Goal: Task Accomplishment & Management: Manage account settings

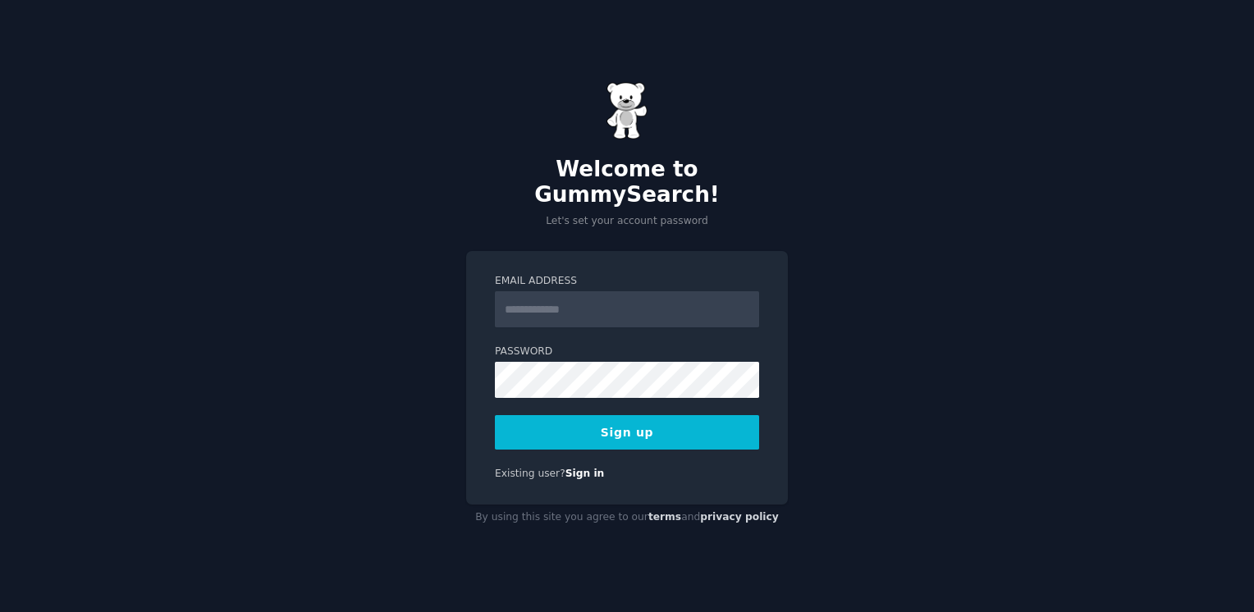
click at [584, 293] on input "Email Address" at bounding box center [627, 309] width 264 height 36
type input "**********"
click at [626, 432] on button "Sign up" at bounding box center [627, 432] width 264 height 34
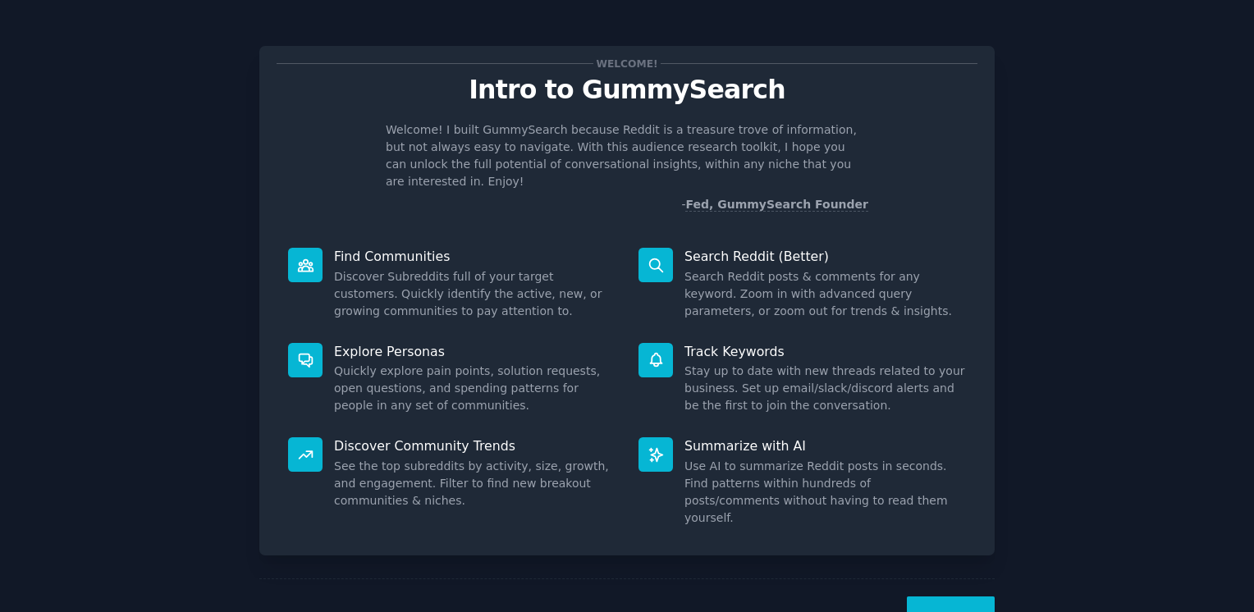
click at [960, 596] on button "Next" at bounding box center [951, 616] width 88 height 40
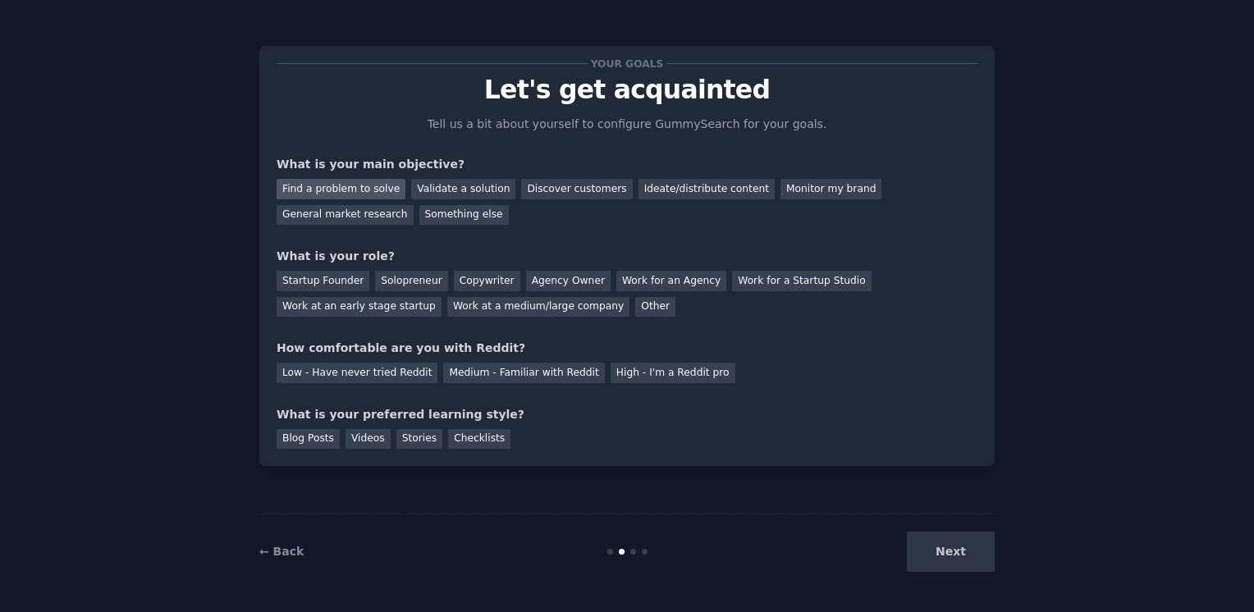
click at [371, 186] on div "Find a problem to solve" at bounding box center [340, 189] width 129 height 21
click at [526, 193] on div "Discover customers" at bounding box center [576, 189] width 111 height 21
click at [367, 185] on div "Find a problem to solve" at bounding box center [340, 189] width 129 height 21
click at [322, 277] on div "Startup Founder" at bounding box center [322, 281] width 93 height 21
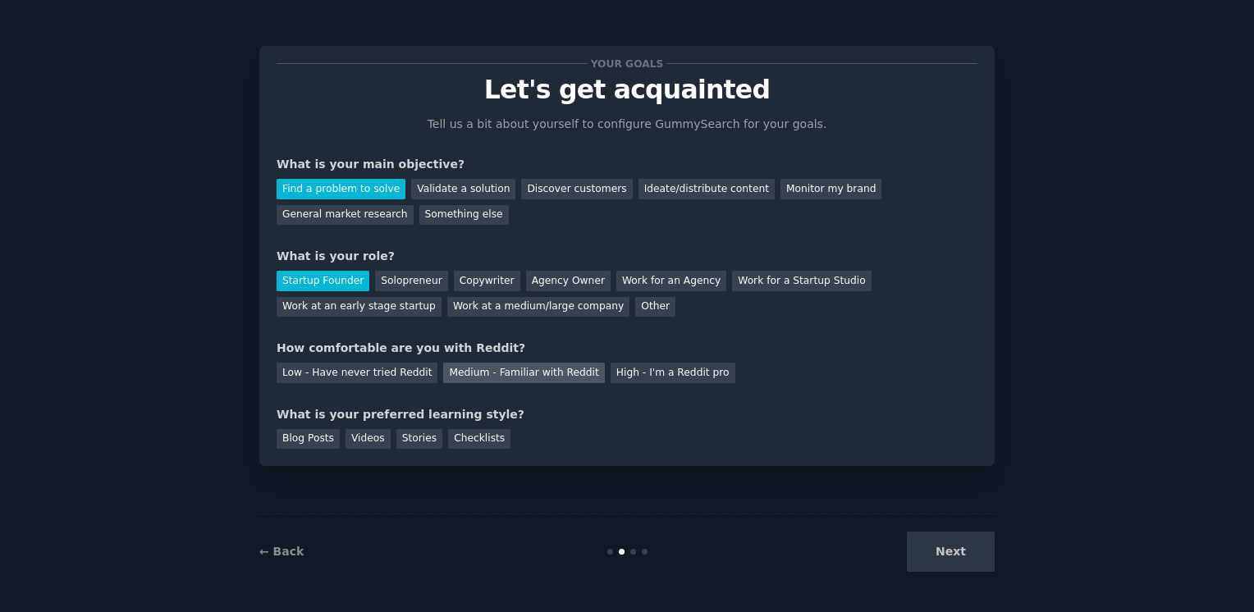
click at [506, 370] on div "Medium - Familiar with Reddit" at bounding box center [523, 373] width 161 height 21
click at [355, 443] on div "Videos" at bounding box center [367, 439] width 45 height 21
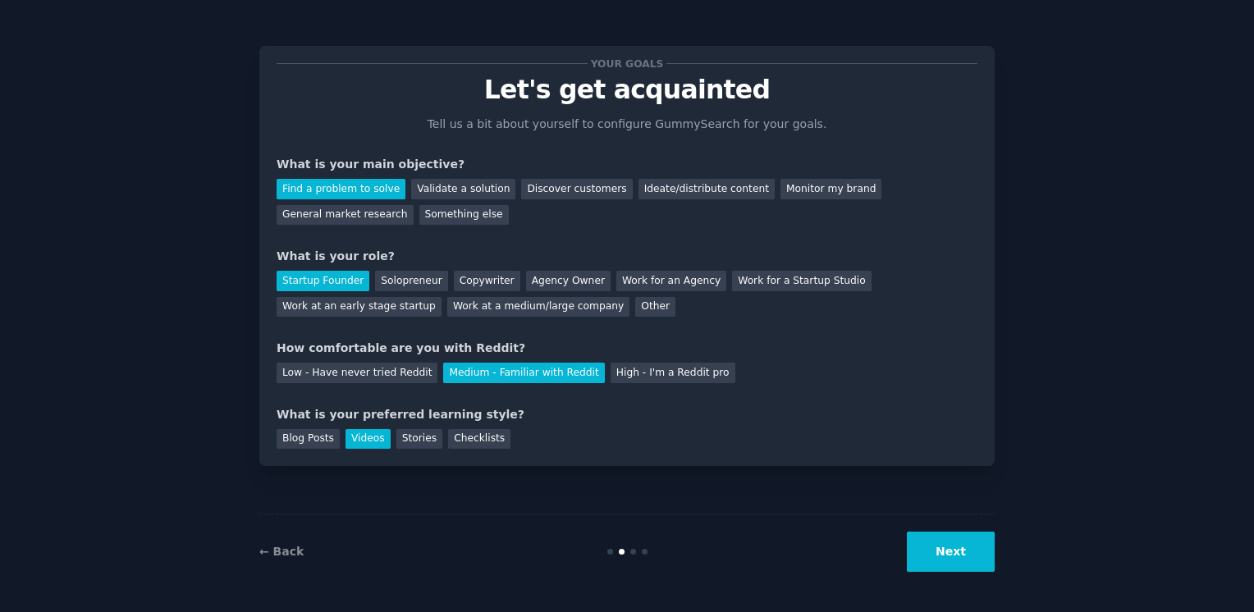
click at [942, 560] on button "Next" at bounding box center [951, 552] width 88 height 40
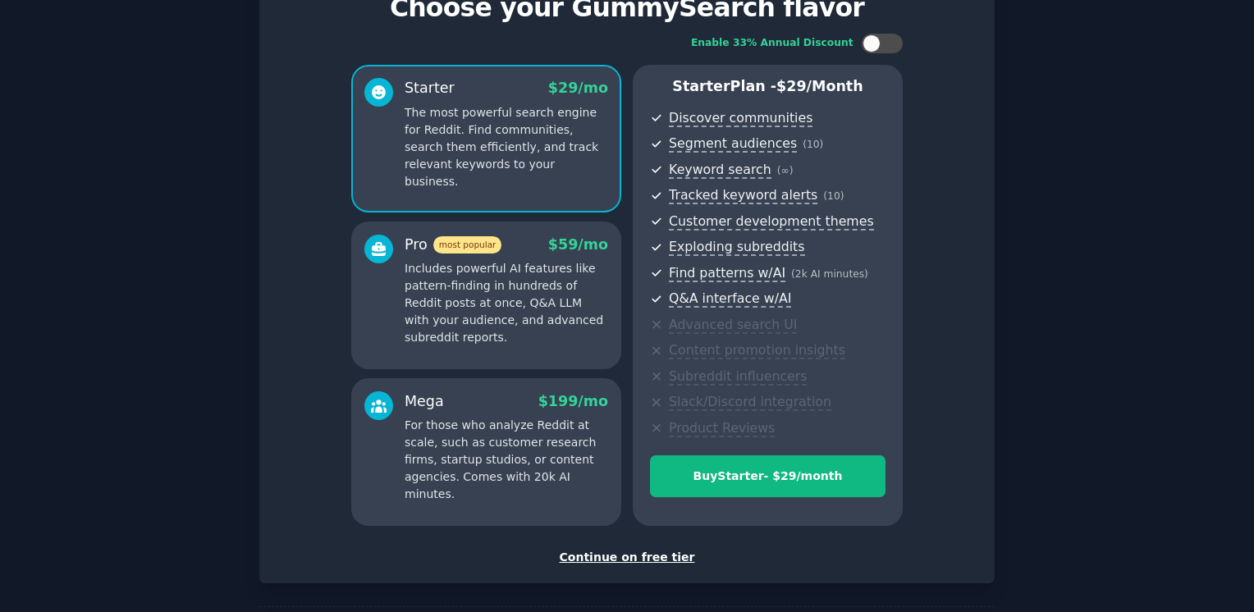
scroll to position [151, 0]
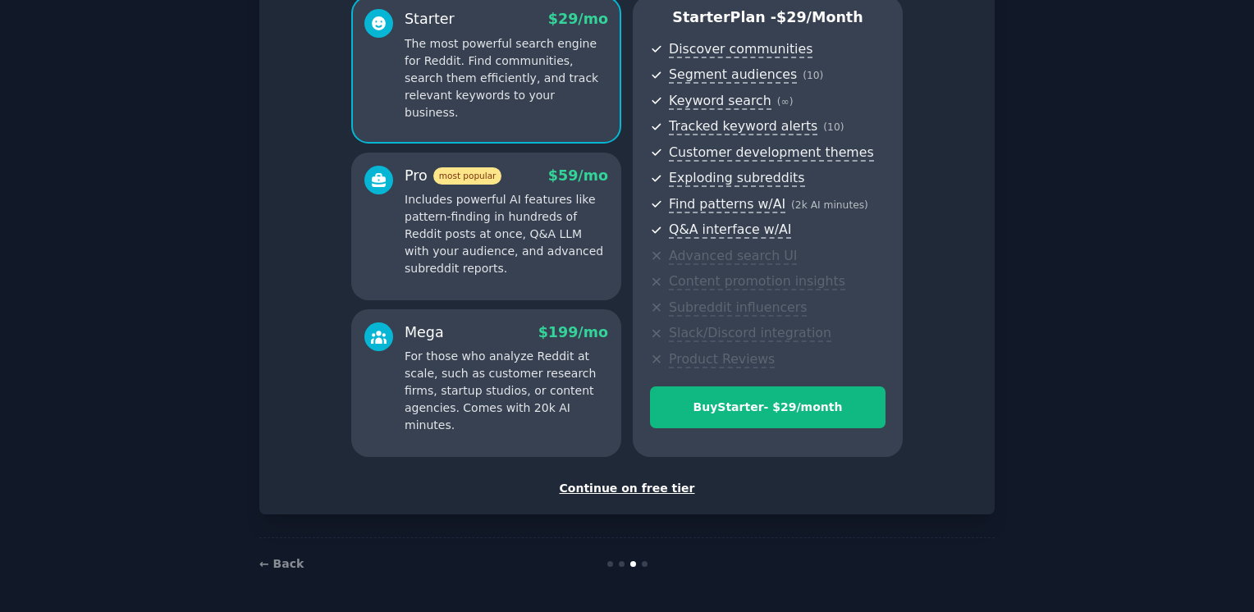
click at [660, 487] on div "Continue on free tier" at bounding box center [626, 488] width 701 height 17
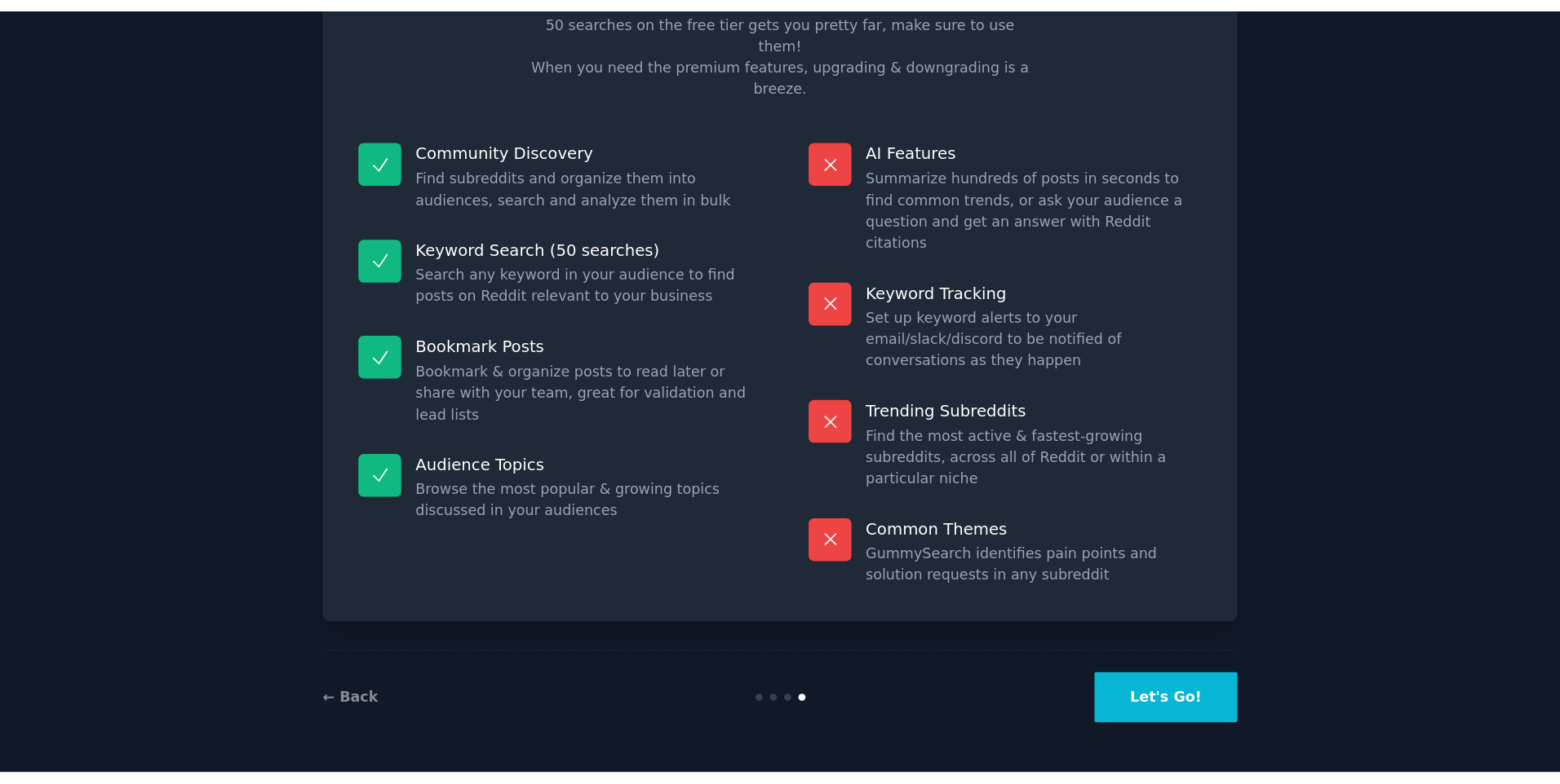
scroll to position [26, 0]
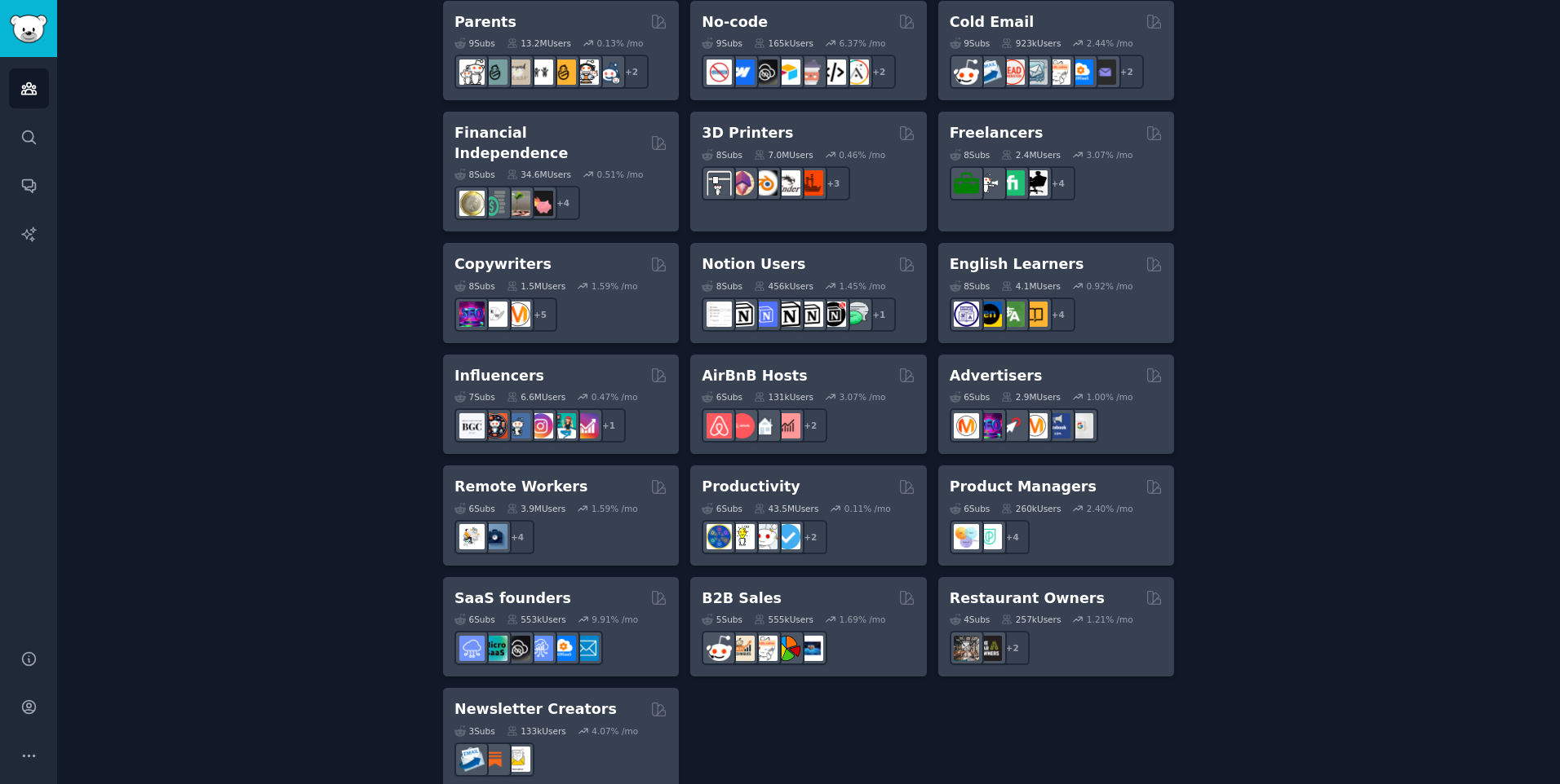
scroll to position [1096, 0]
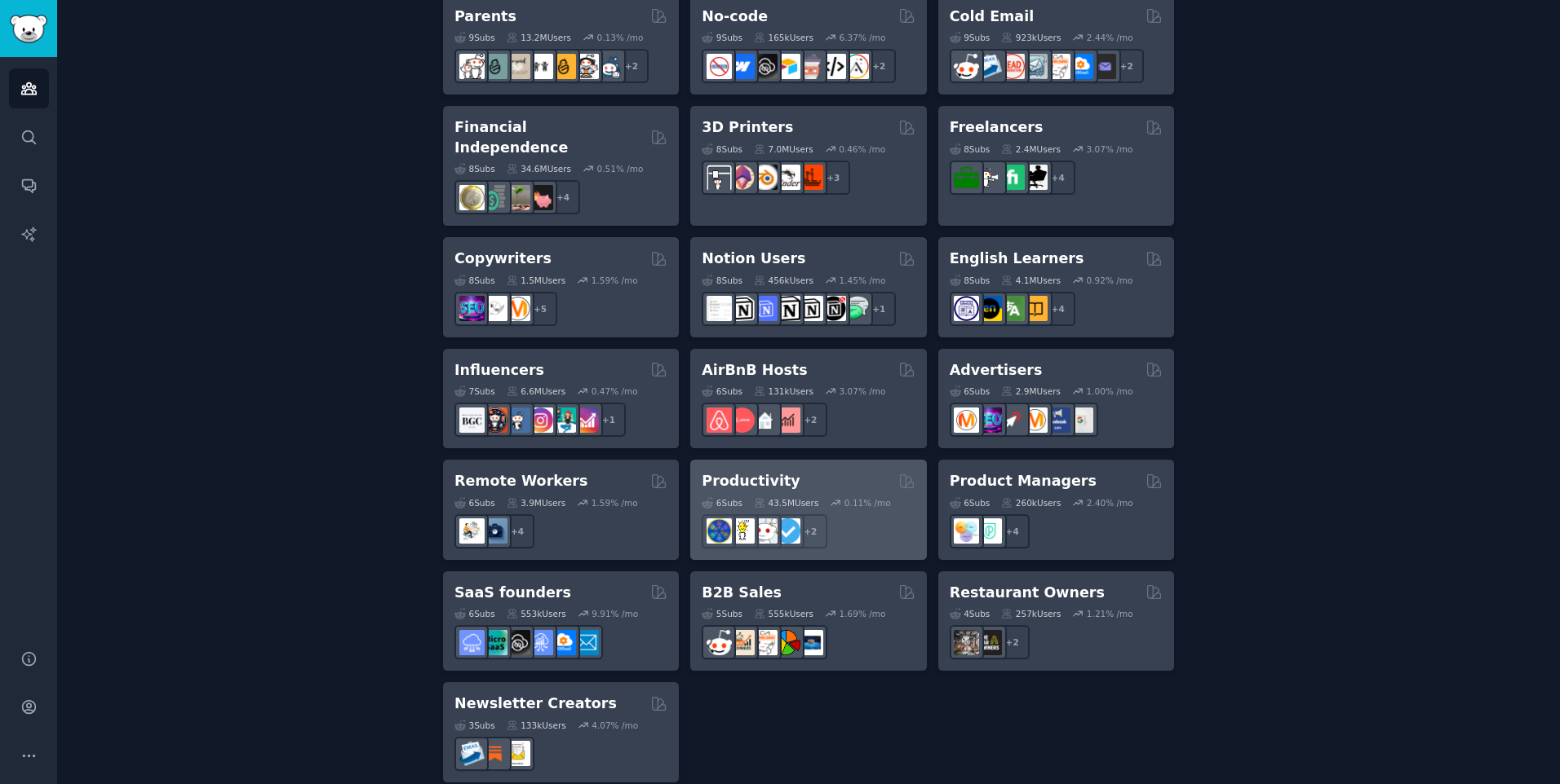
click at [743, 471] on h2 "Productivity" at bounding box center [751, 481] width 97 height 21
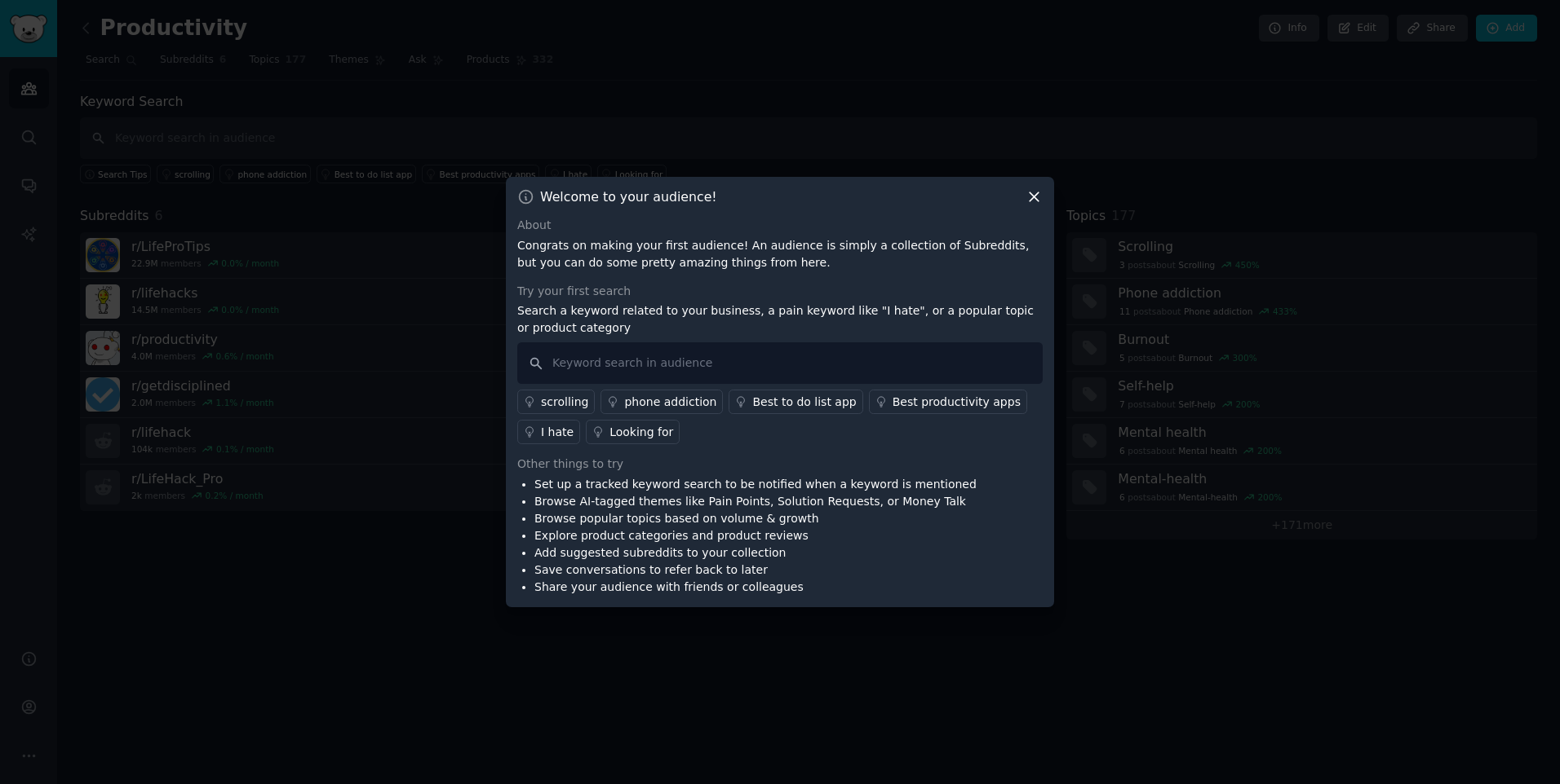
click at [930, 403] on div "Best productivity apps" at bounding box center [956, 401] width 128 height 17
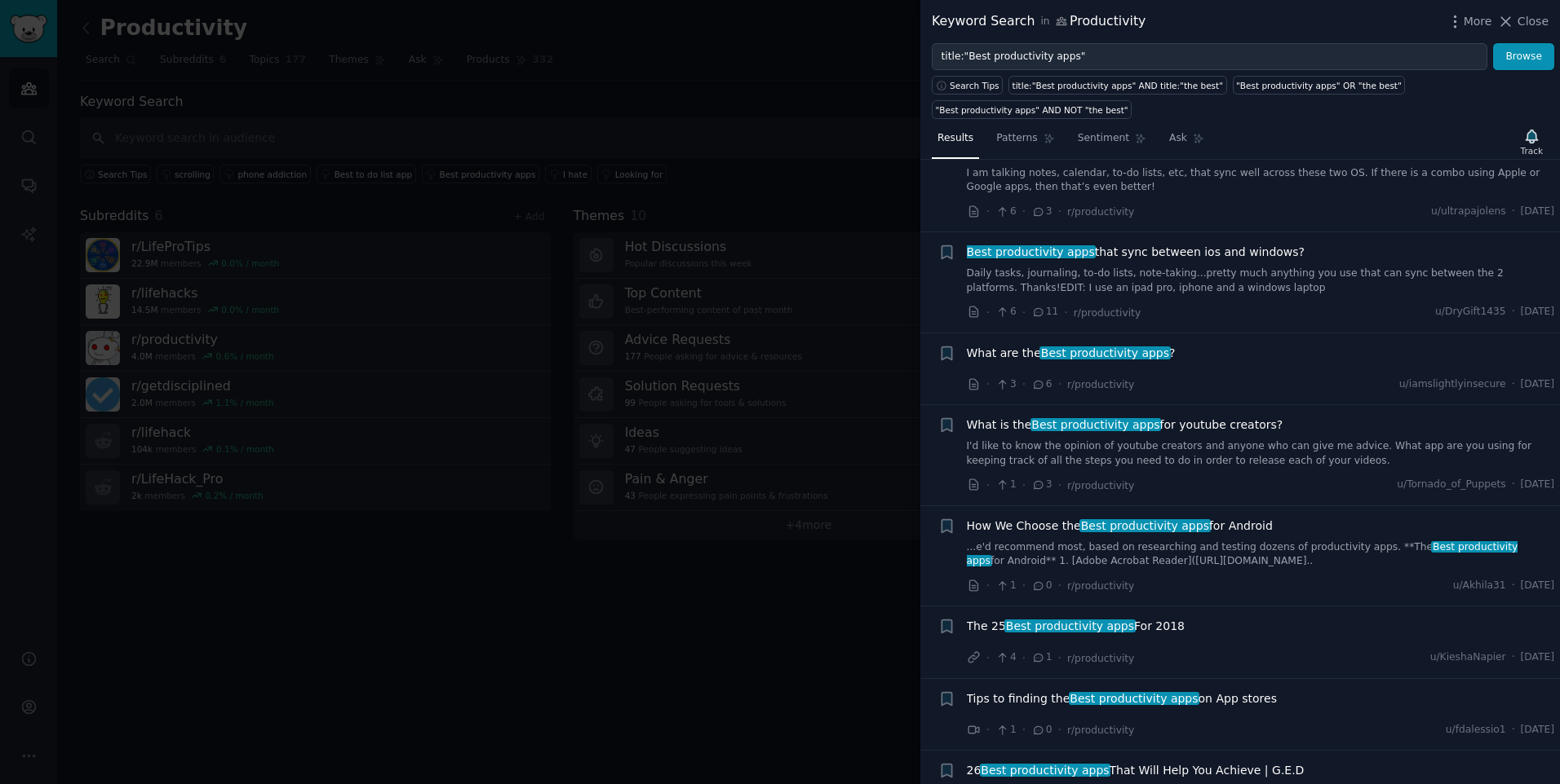
scroll to position [978, 0]
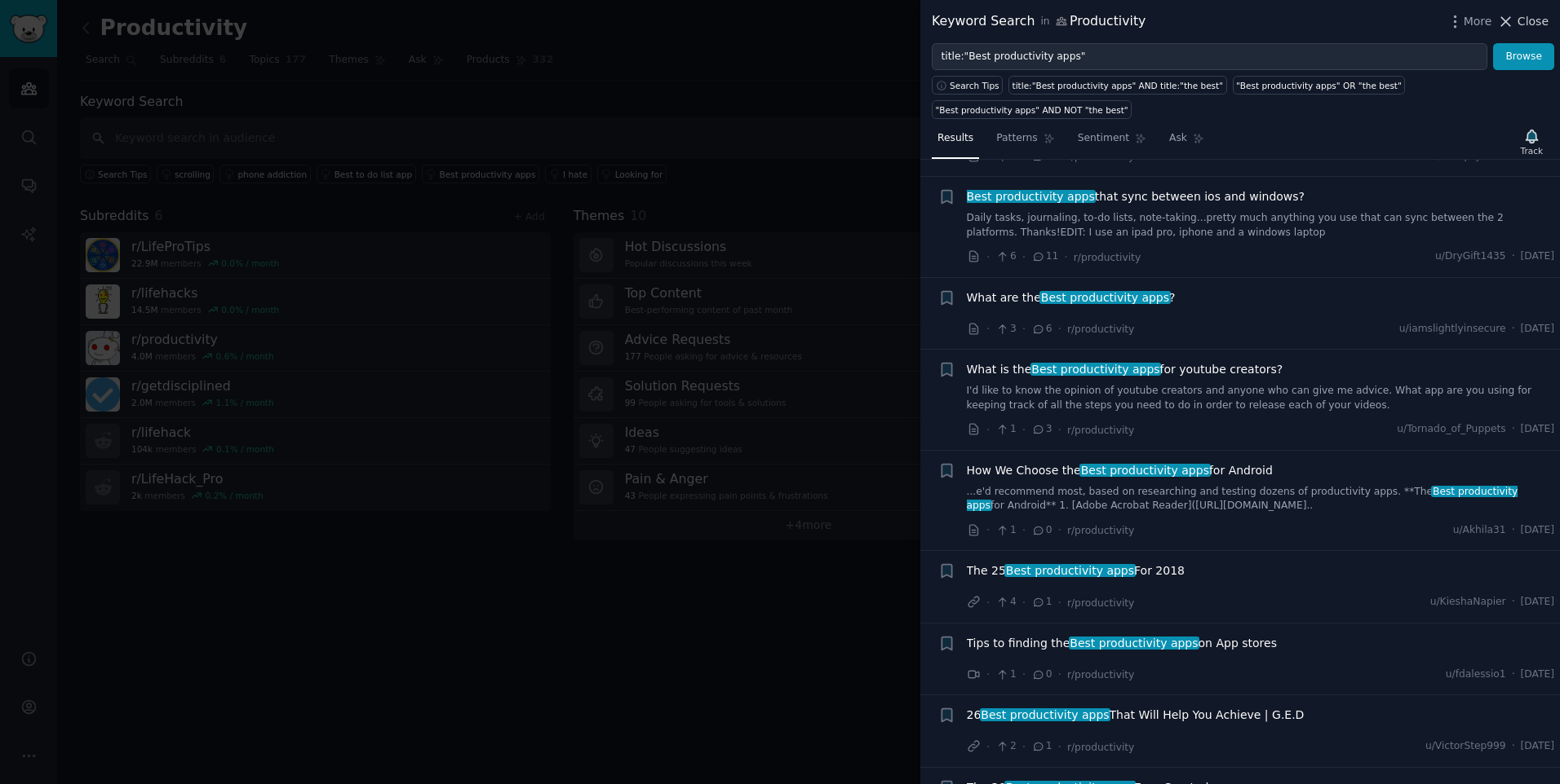
click at [1246, 24] on span "Close" at bounding box center [1532, 21] width 31 height 17
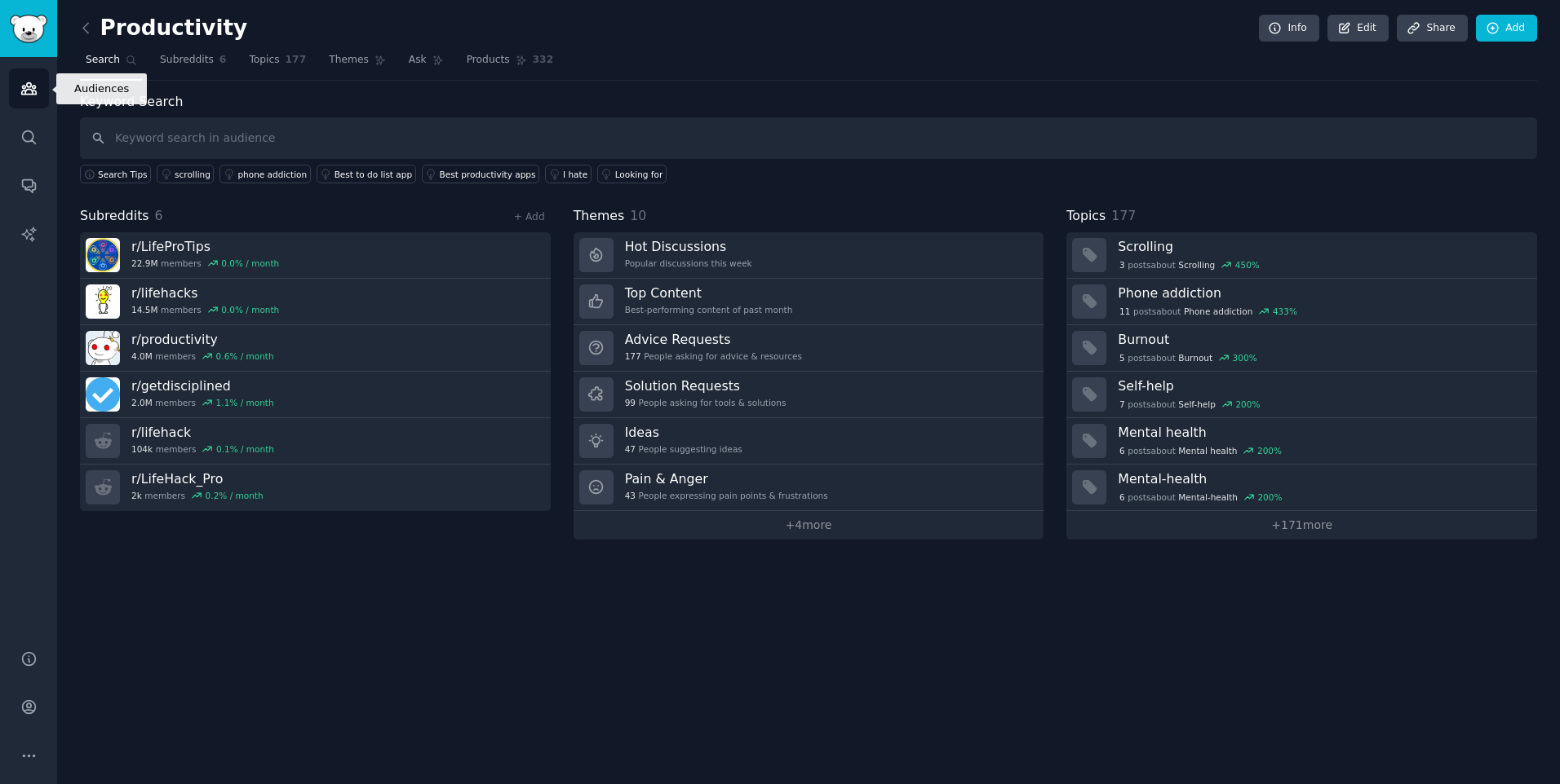
click at [29, 85] on icon "Sidebar" at bounding box center [29, 87] width 17 height 17
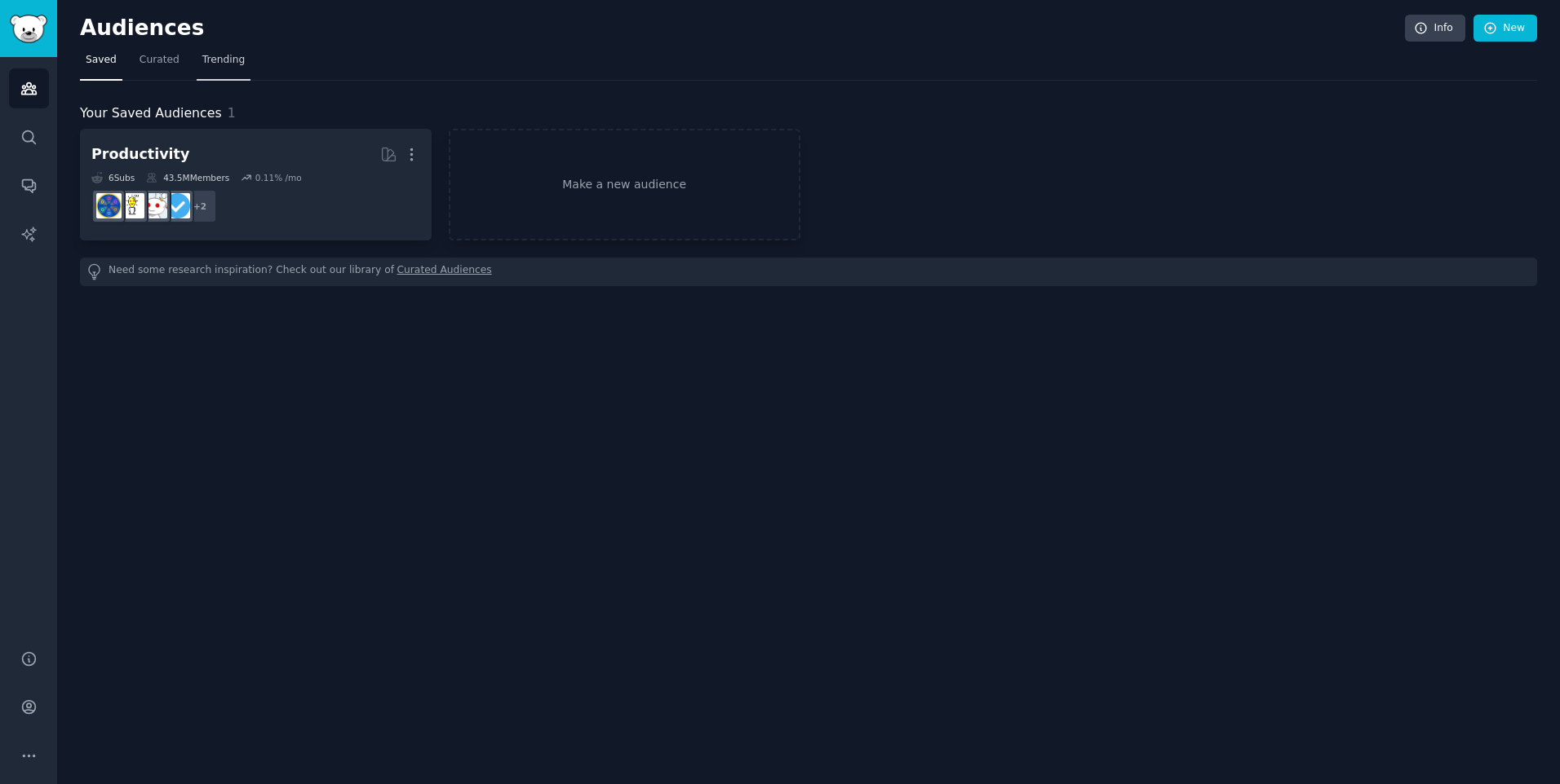
click at [202, 62] on span "Trending" at bounding box center [223, 60] width 43 height 15
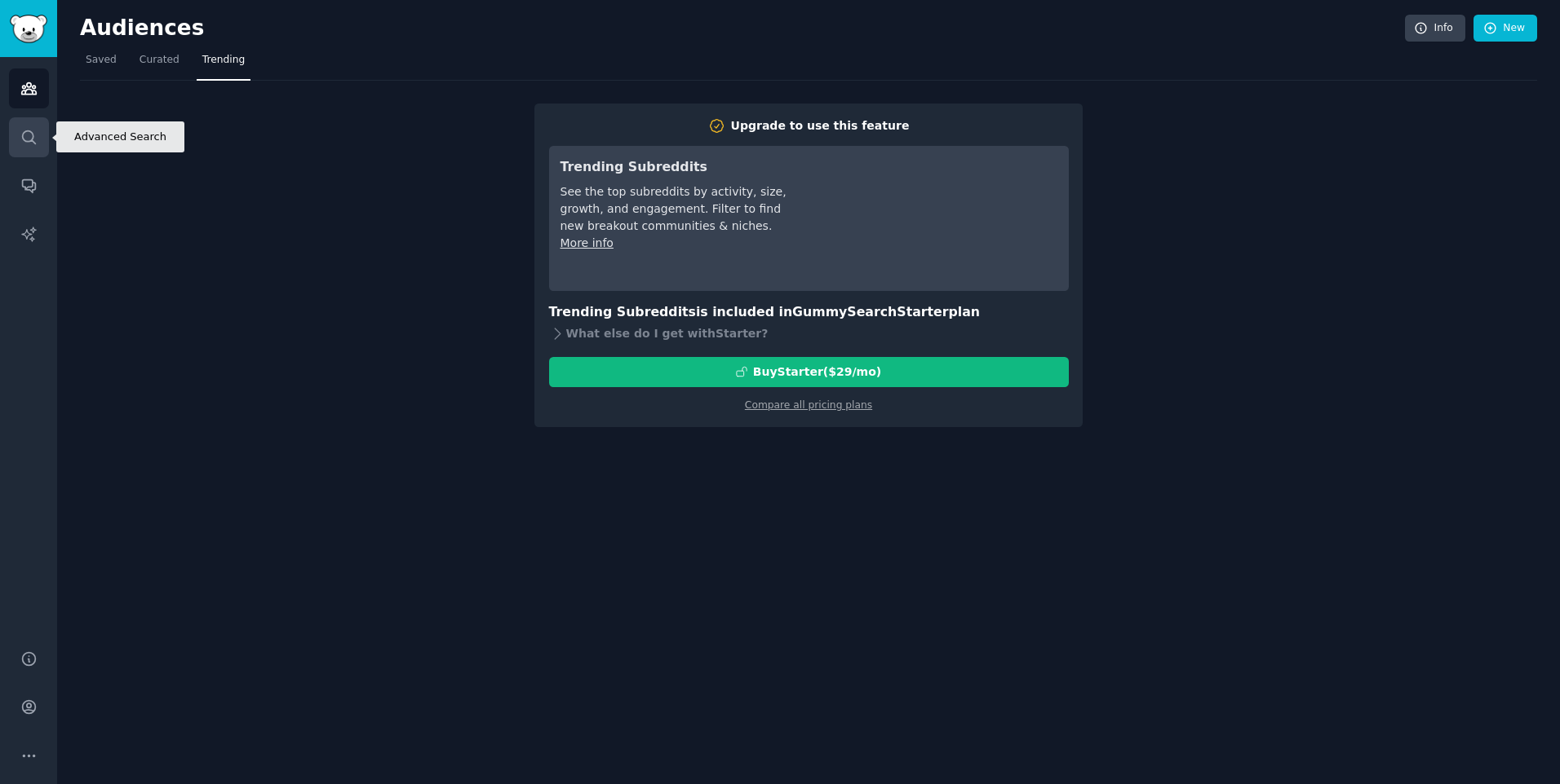
click at [26, 134] on icon "Sidebar" at bounding box center [29, 137] width 17 height 17
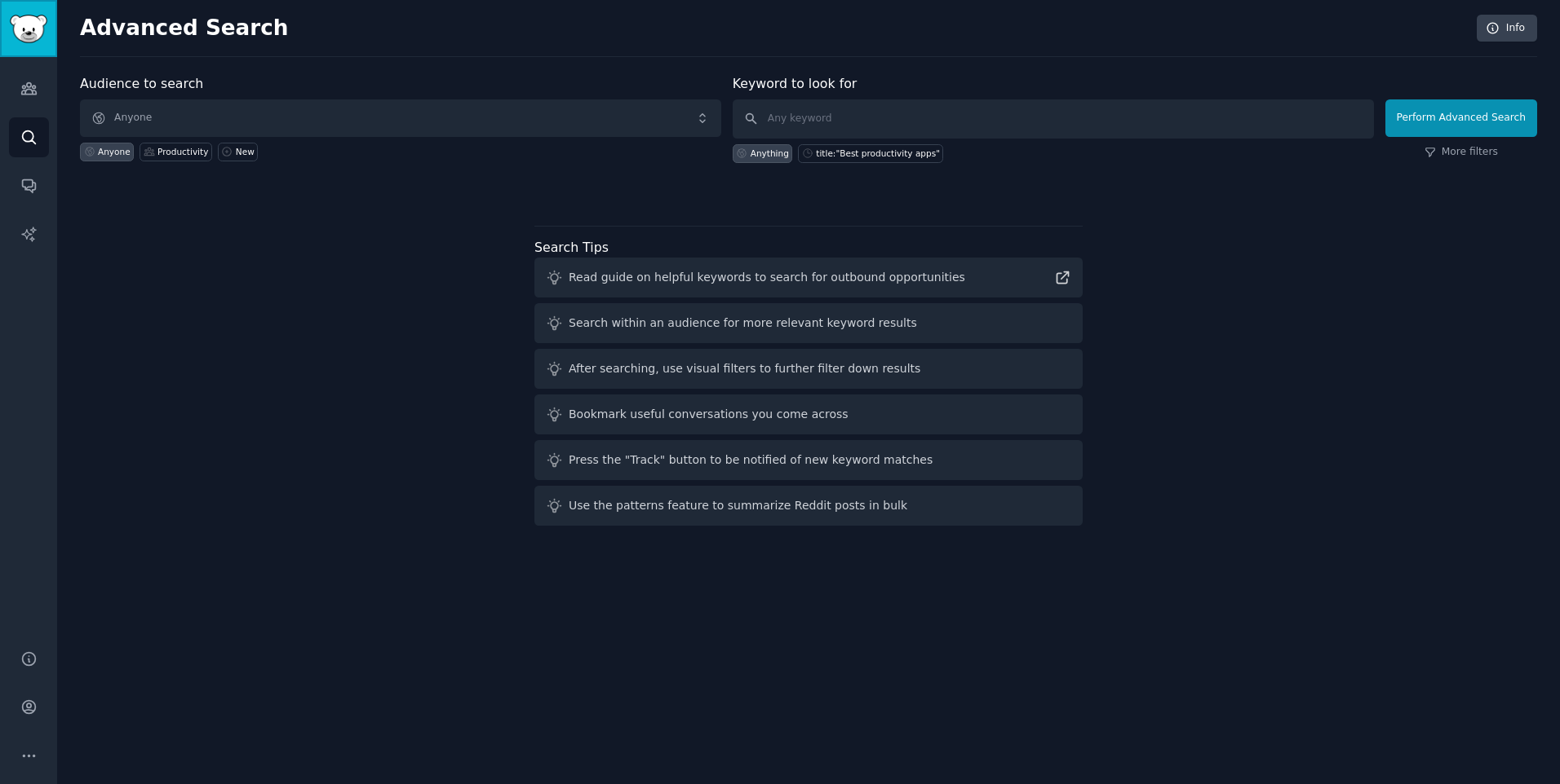
click at [33, 24] on img "Sidebar" at bounding box center [29, 29] width 38 height 29
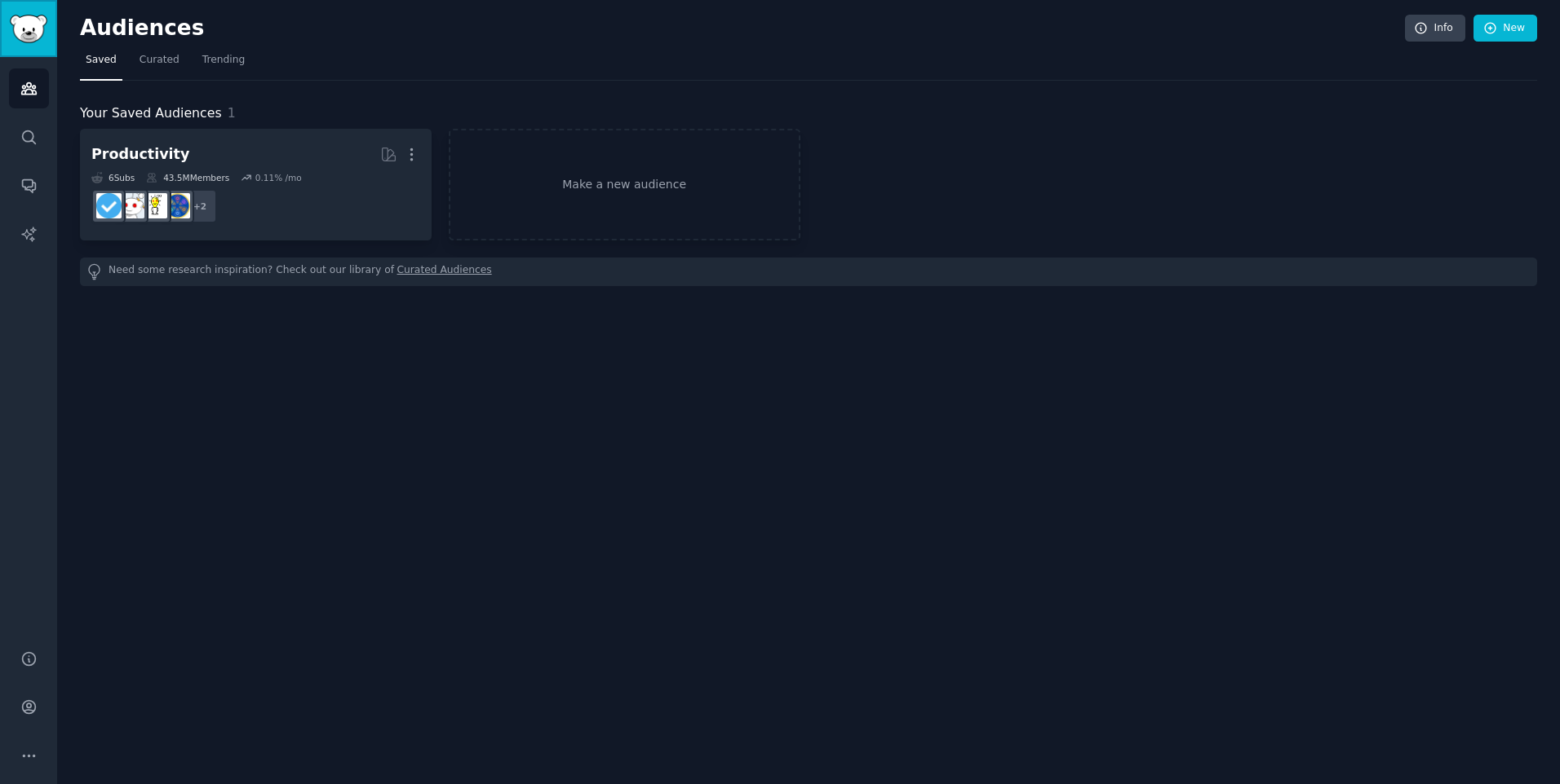
click at [33, 24] on img "Sidebar" at bounding box center [29, 29] width 38 height 29
click at [31, 229] on icon "Sidebar" at bounding box center [29, 234] width 17 height 17
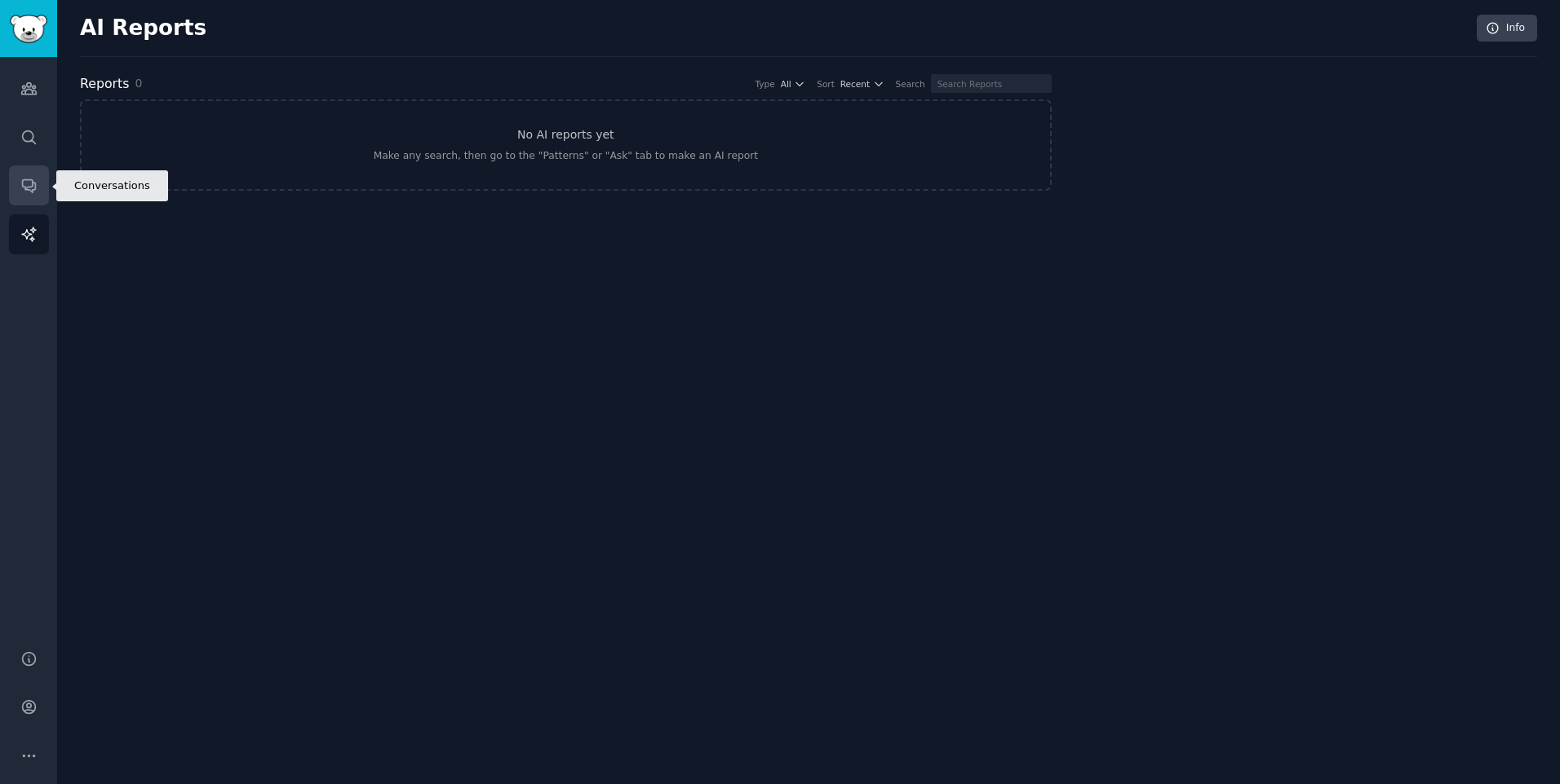
click at [28, 189] on icon "Sidebar" at bounding box center [29, 185] width 17 height 17
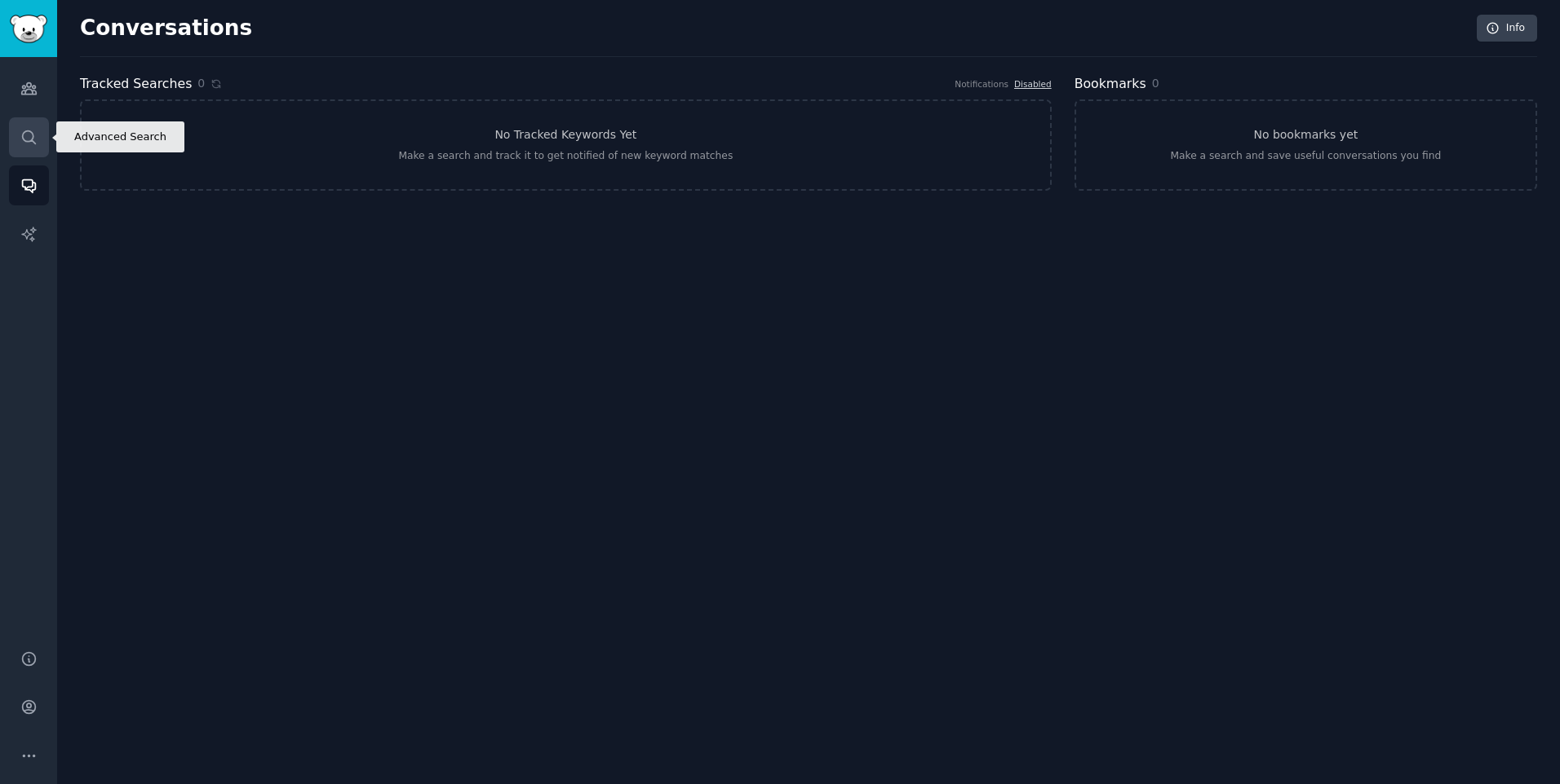
click at [30, 141] on icon "Sidebar" at bounding box center [28, 136] width 13 height 13
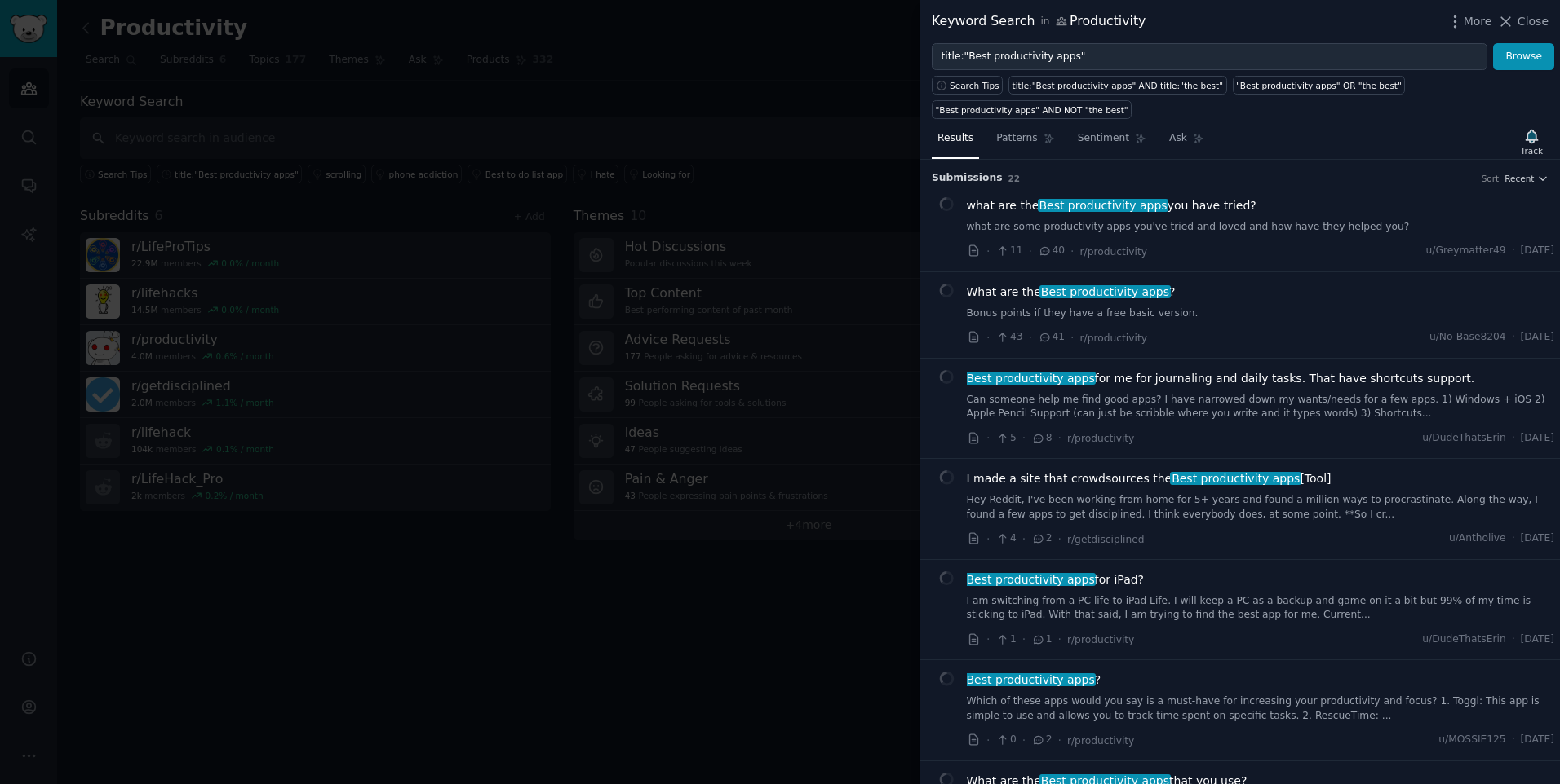
click at [604, 56] on div at bounding box center [780, 392] width 1560 height 784
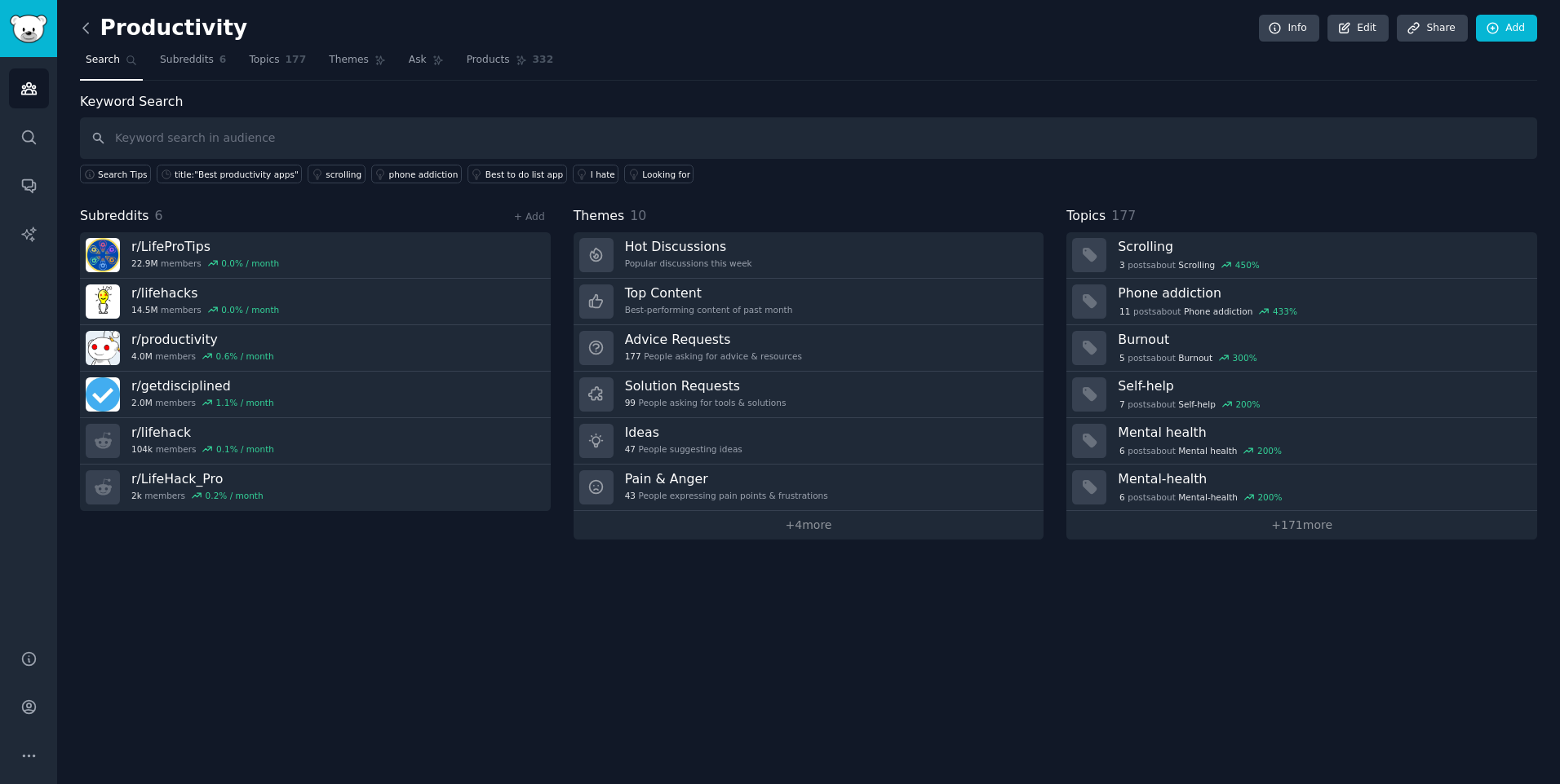
click at [87, 30] on icon at bounding box center [86, 28] width 17 height 17
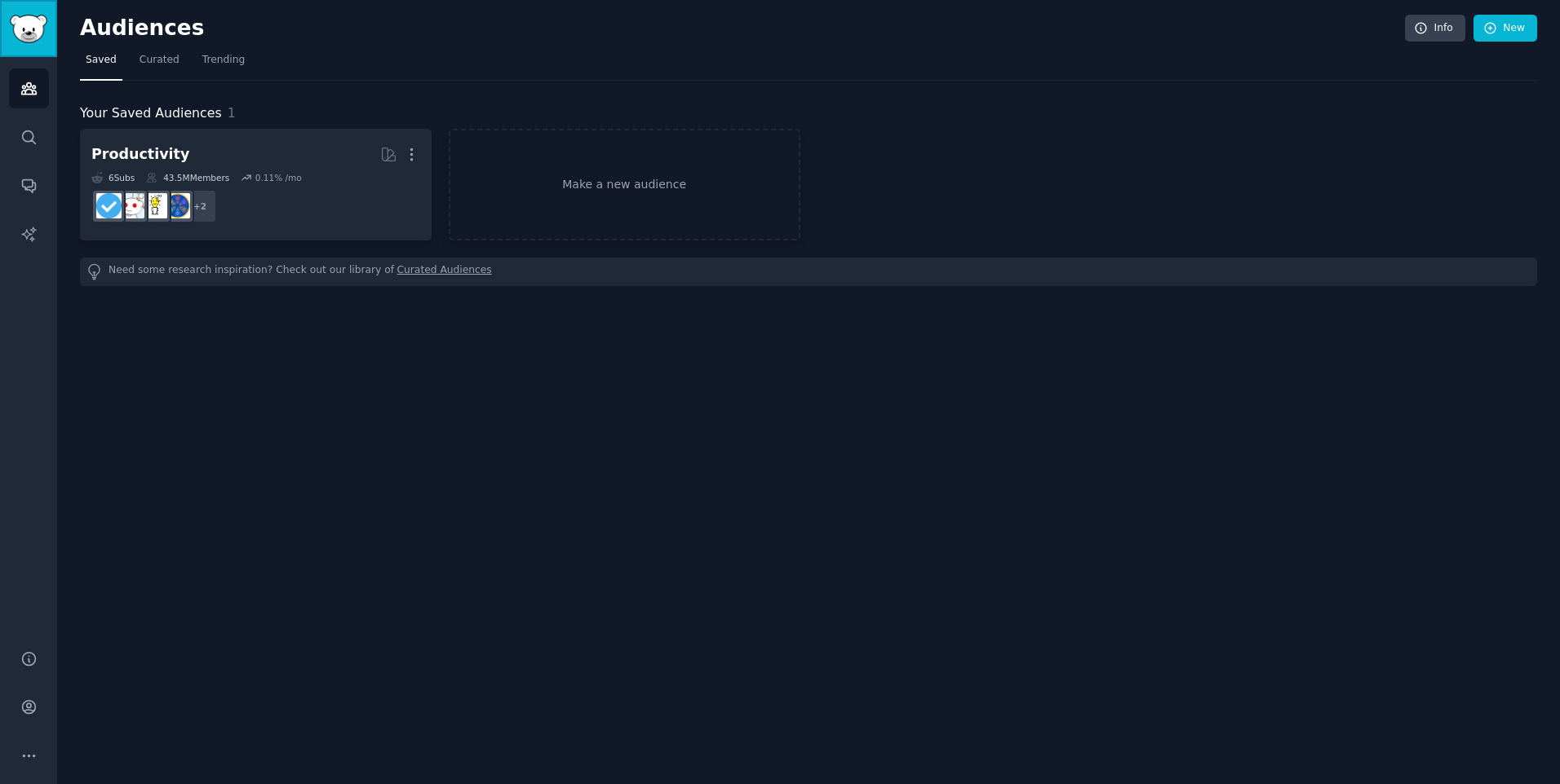
click at [45, 25] on img "Sidebar" at bounding box center [29, 29] width 38 height 29
click at [23, 607] on icon "Sidebar" at bounding box center [29, 706] width 17 height 17
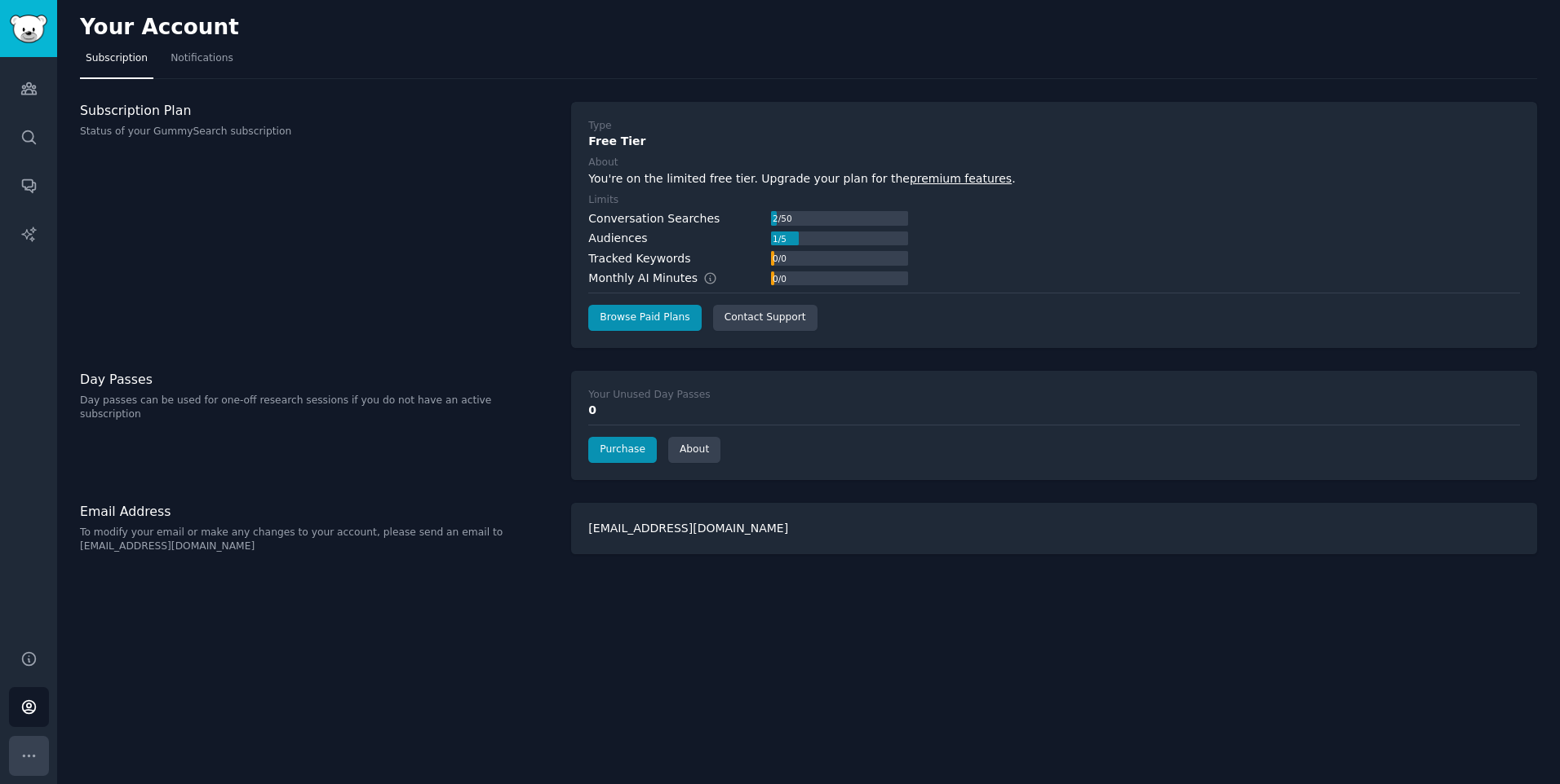
click at [27, 607] on icon "Sidebar" at bounding box center [29, 755] width 17 height 17
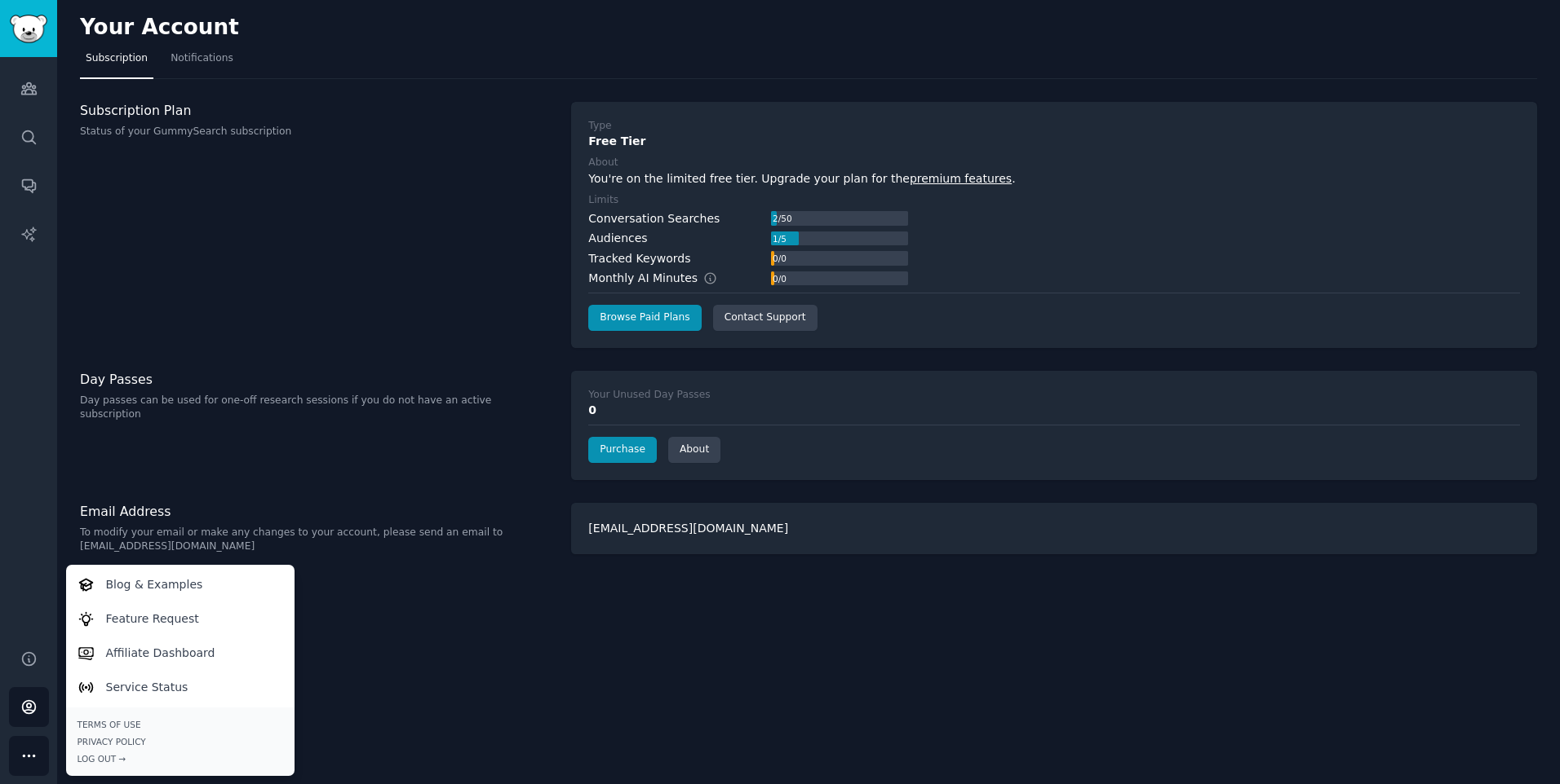
click at [474, 607] on div "Your Account Subscription Notifications Subscription Plan Status of your GummyS…" at bounding box center [807, 392] width 1502 height 784
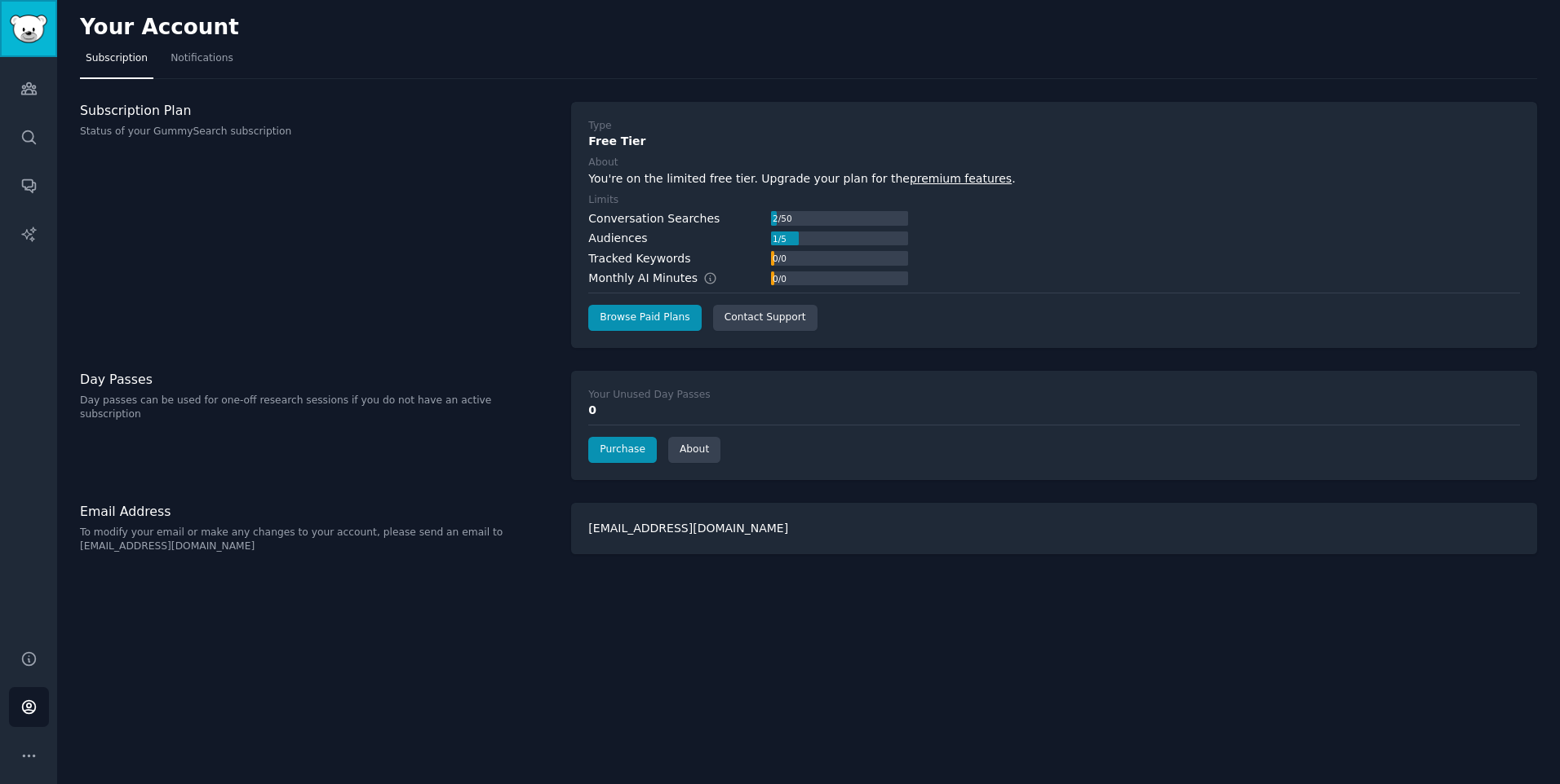
click at [30, 28] on img "Sidebar" at bounding box center [29, 29] width 38 height 29
